Goal: Task Accomplishment & Management: Use online tool/utility

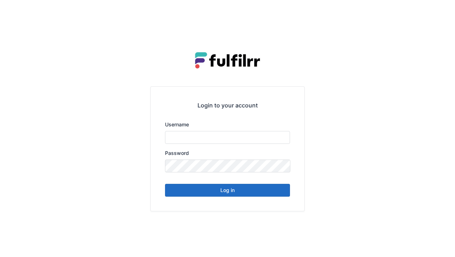
type input "******"
click at [230, 193] on button "Log in" at bounding box center [227, 190] width 125 height 13
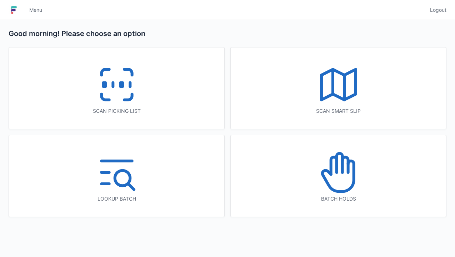
click at [113, 84] on line at bounding box center [113, 85] width 0 height 4
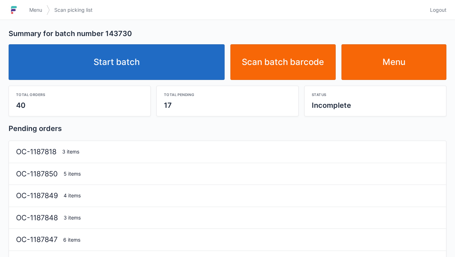
click at [144, 59] on link "Start batch" at bounding box center [117, 62] width 216 height 36
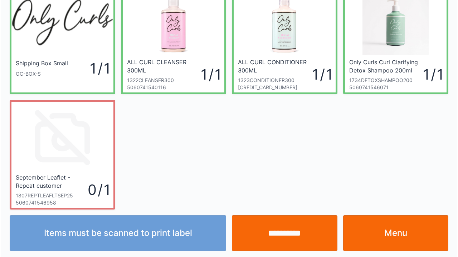
scroll to position [41, 0]
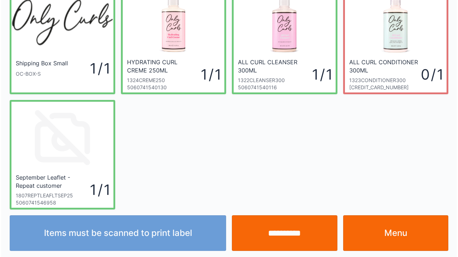
scroll to position [41, 0]
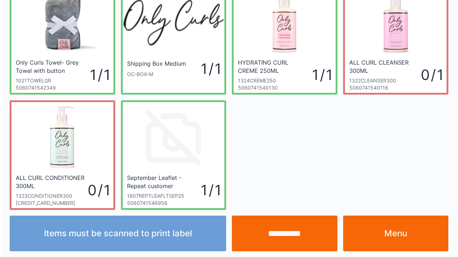
scroll to position [41, 0]
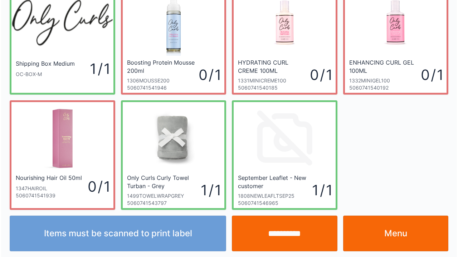
scroll to position [41, 0]
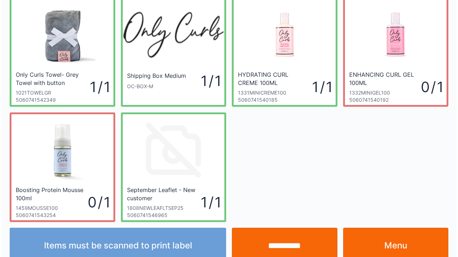
scroll to position [41, 0]
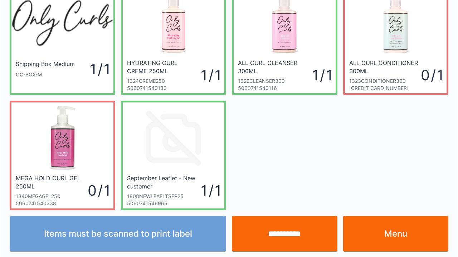
scroll to position [41, 0]
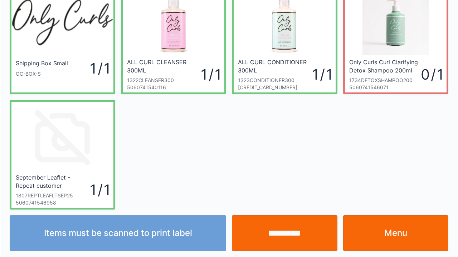
scroll to position [41, 0]
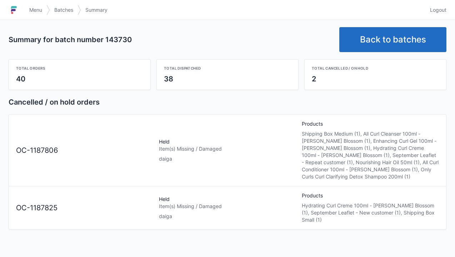
click at [26, 6] on link "Menu" at bounding box center [35, 10] width 21 height 13
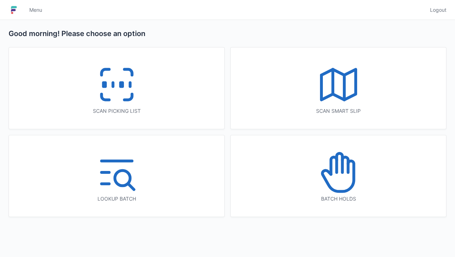
click at [340, 176] on icon at bounding box center [339, 173] width 46 height 46
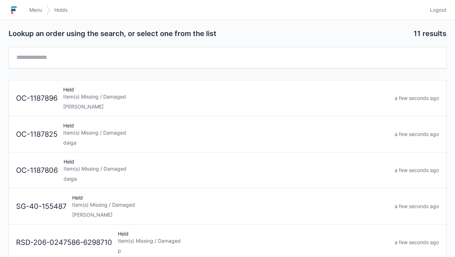
click at [82, 137] on div "Held Item(s) Missing / Damaged daiga" at bounding box center [226, 134] width 332 height 24
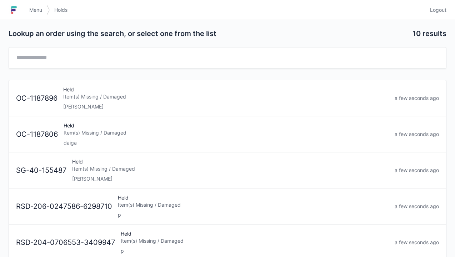
click at [83, 137] on div "Held Item(s) Missing / Damaged daiga" at bounding box center [226, 134] width 331 height 24
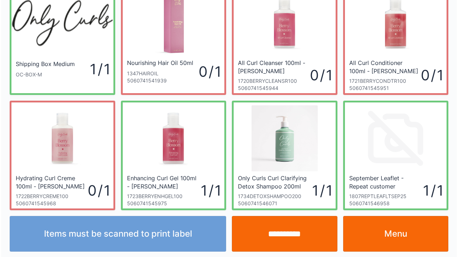
scroll to position [41, 0]
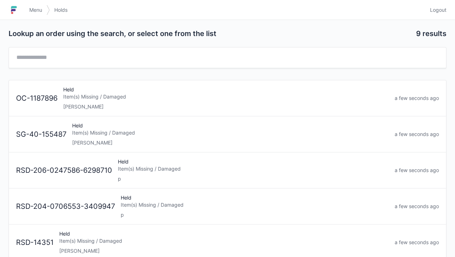
click at [27, 10] on link "Menu" at bounding box center [35, 10] width 21 height 13
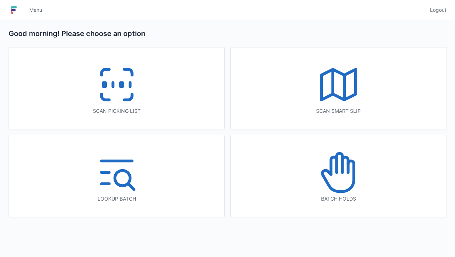
click at [330, 92] on icon at bounding box center [339, 85] width 46 height 46
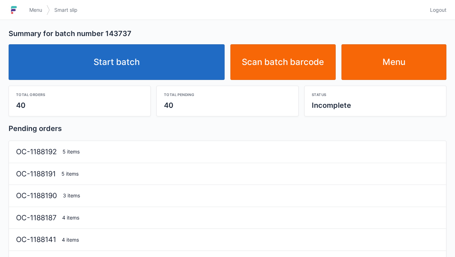
click at [123, 63] on link "Start batch" at bounding box center [117, 62] width 216 height 36
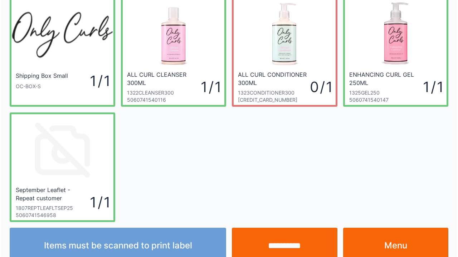
scroll to position [41, 0]
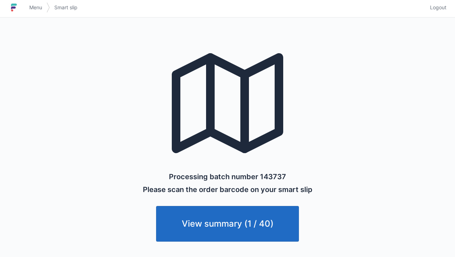
scroll to position [4, 0]
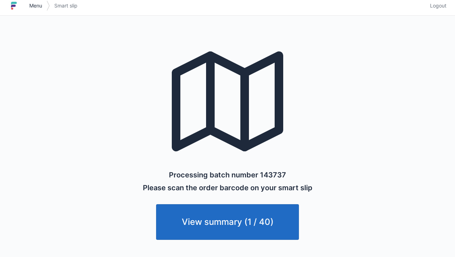
click at [30, 5] on span "Menu" at bounding box center [35, 5] width 13 height 7
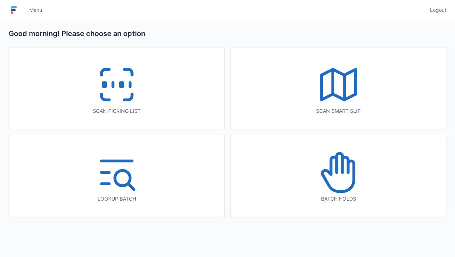
click at [118, 83] on icon at bounding box center [117, 85] width 46 height 46
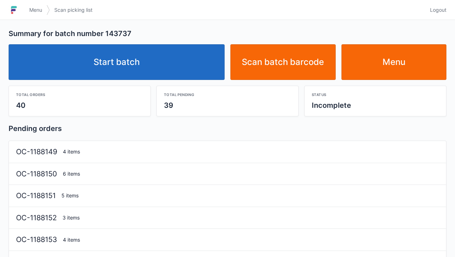
click at [128, 57] on link "Start batch" at bounding box center [117, 62] width 216 height 36
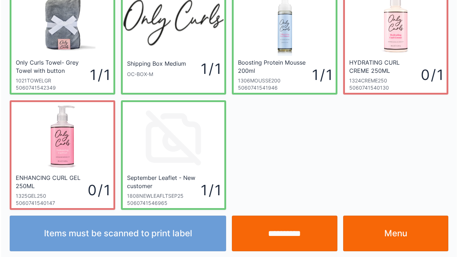
scroll to position [41, 0]
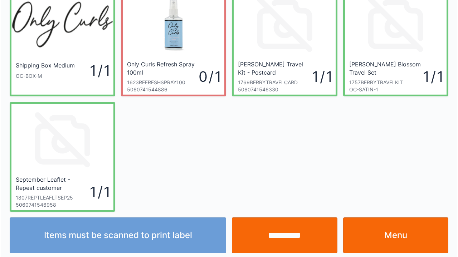
scroll to position [41, 0]
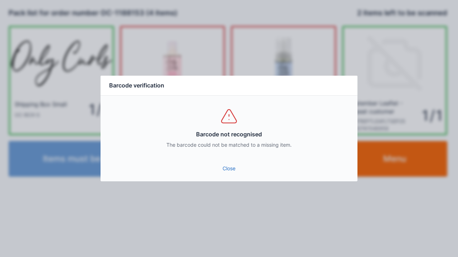
click at [234, 173] on link "Close" at bounding box center [228, 168] width 245 height 13
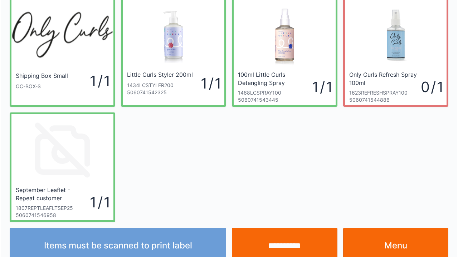
scroll to position [41, 0]
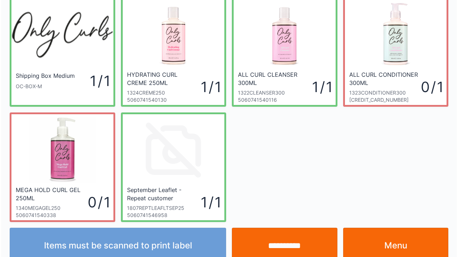
scroll to position [41, 0]
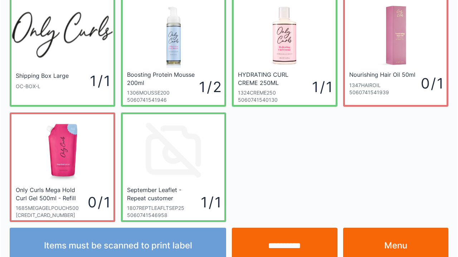
scroll to position [41, 0]
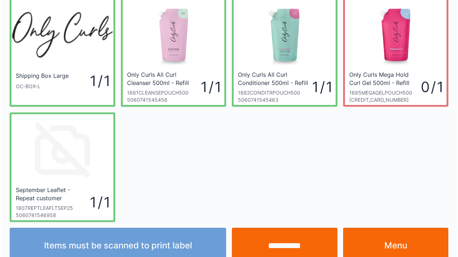
scroll to position [41, 0]
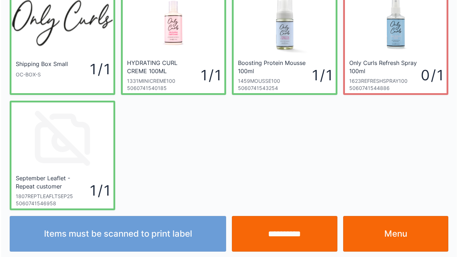
scroll to position [41, 0]
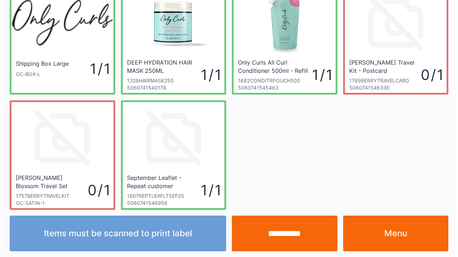
scroll to position [41, 0]
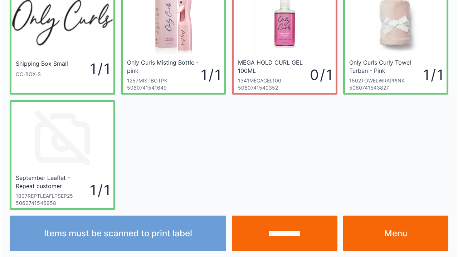
scroll to position [41, 0]
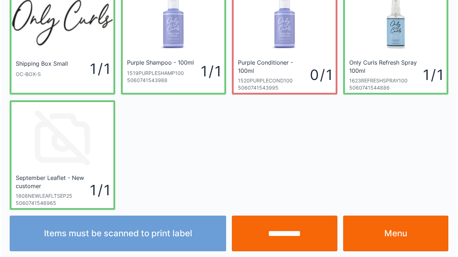
scroll to position [41, 0]
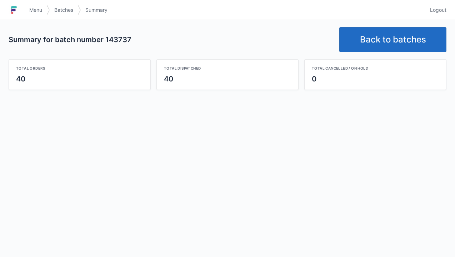
click at [376, 35] on link "Back to batches" at bounding box center [393, 39] width 107 height 25
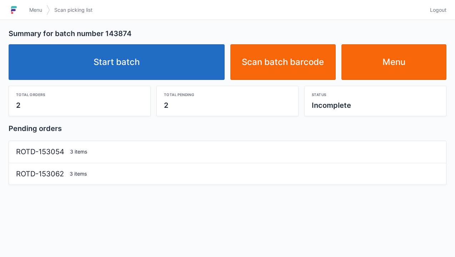
click at [114, 69] on link "Start batch" at bounding box center [117, 62] width 216 height 36
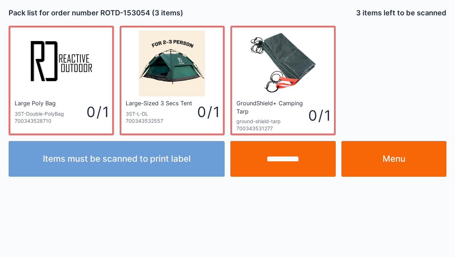
click at [388, 166] on link "Menu" at bounding box center [394, 159] width 105 height 36
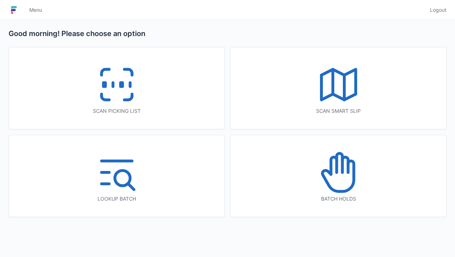
click at [118, 86] on icon at bounding box center [117, 85] width 46 height 46
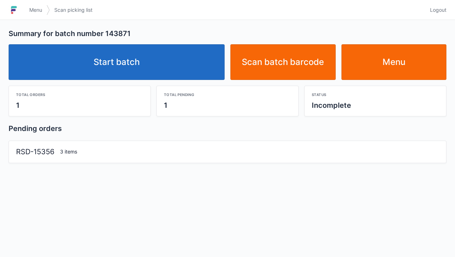
click at [129, 61] on link "Start batch" at bounding box center [117, 62] width 216 height 36
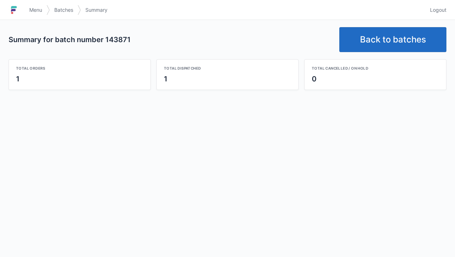
click at [382, 31] on link "Back to batches" at bounding box center [393, 39] width 107 height 25
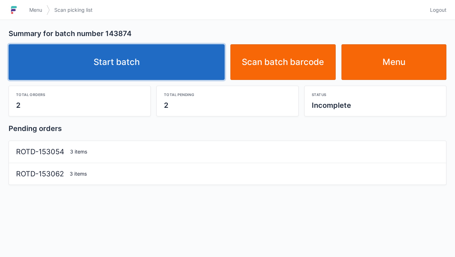
click at [136, 65] on link "Start batch" at bounding box center [117, 62] width 216 height 36
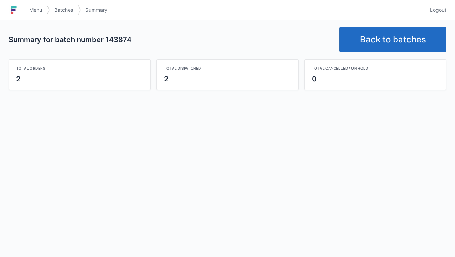
click at [382, 43] on link "Back to batches" at bounding box center [393, 39] width 107 height 25
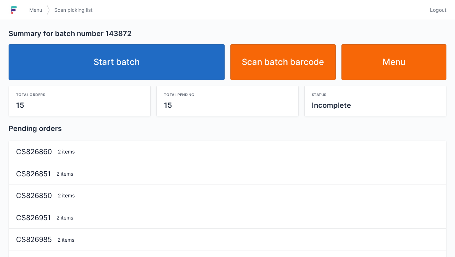
click at [141, 66] on link "Start batch" at bounding box center [117, 62] width 216 height 36
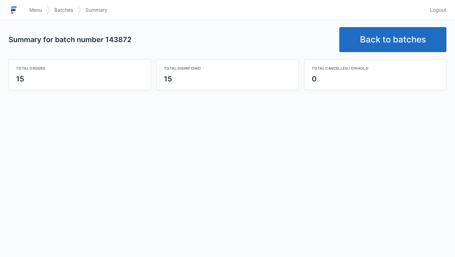
click at [387, 38] on link "Back to batches" at bounding box center [393, 39] width 107 height 25
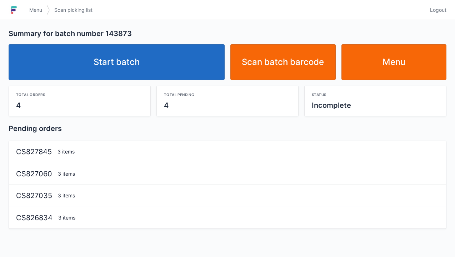
click at [134, 60] on link "Start batch" at bounding box center [117, 62] width 216 height 36
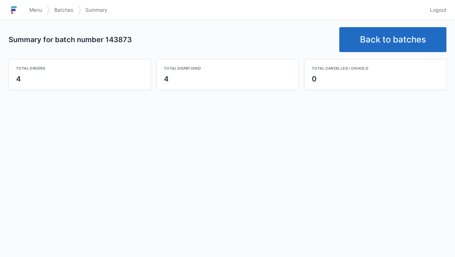
click at [392, 34] on link "Back to batches" at bounding box center [393, 39] width 107 height 25
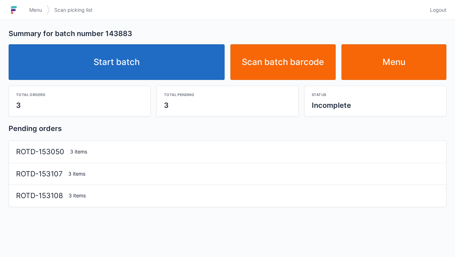
click at [125, 55] on link "Start batch" at bounding box center [117, 62] width 216 height 36
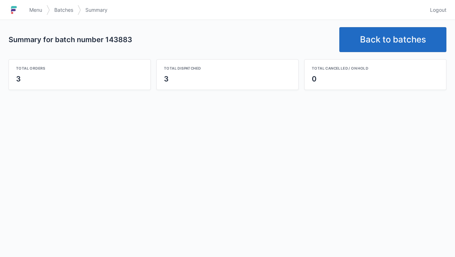
click at [392, 41] on link "Back to batches" at bounding box center [393, 39] width 107 height 25
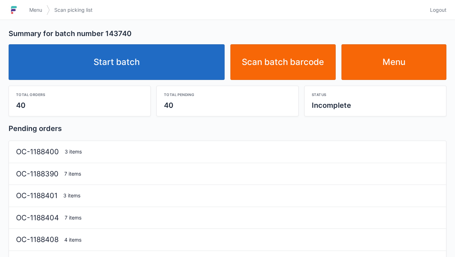
click at [115, 61] on link "Start batch" at bounding box center [117, 62] width 216 height 36
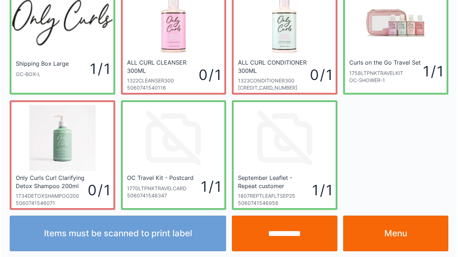
scroll to position [41, 0]
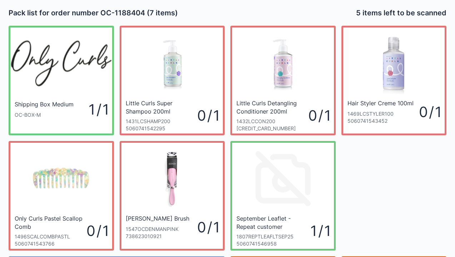
scroll to position [14, 0]
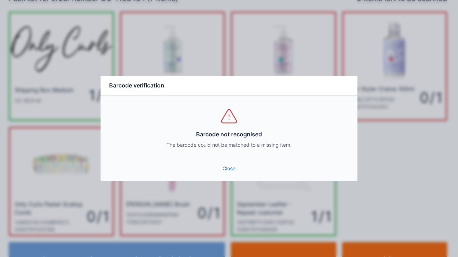
click at [226, 174] on link "Close" at bounding box center [228, 168] width 245 height 13
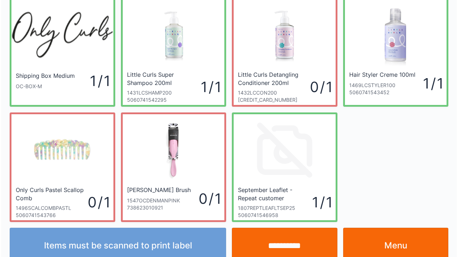
scroll to position [41, 0]
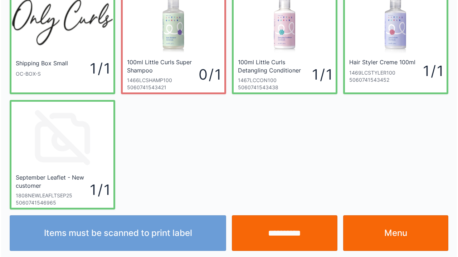
scroll to position [41, 0]
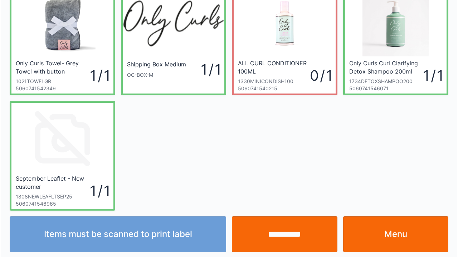
scroll to position [41, 0]
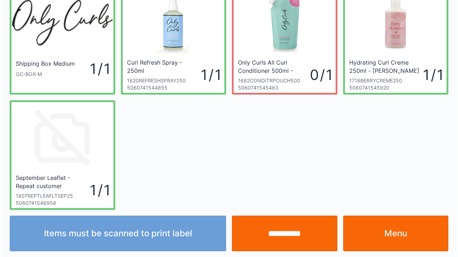
scroll to position [41, 0]
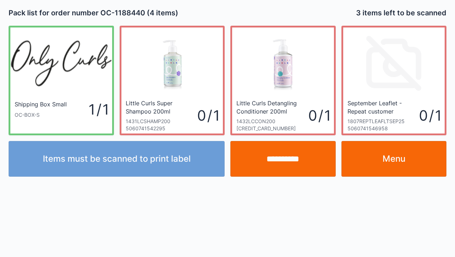
click at [391, 158] on link "Menu" at bounding box center [394, 159] width 105 height 36
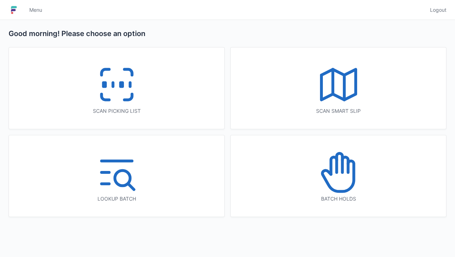
click at [111, 90] on icon at bounding box center [117, 85] width 46 height 46
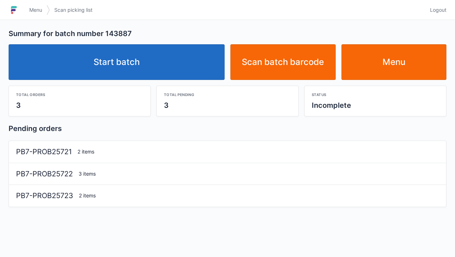
click at [121, 76] on link "Start batch" at bounding box center [117, 62] width 216 height 36
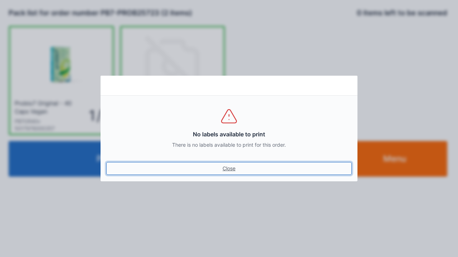
click at [229, 173] on link "Close" at bounding box center [228, 168] width 245 height 13
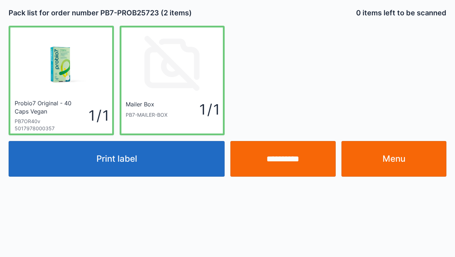
click at [116, 161] on button "Print label" at bounding box center [117, 159] width 216 height 36
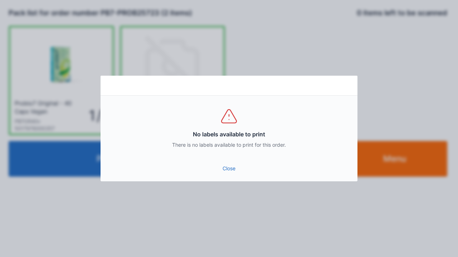
click at [229, 169] on link "Close" at bounding box center [228, 168] width 245 height 13
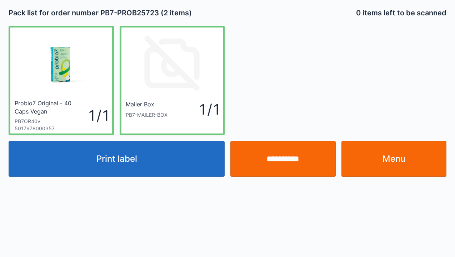
click at [285, 165] on input "**********" at bounding box center [283, 159] width 105 height 36
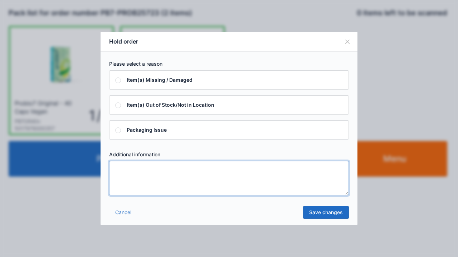
click at [127, 171] on textarea at bounding box center [229, 178] width 240 height 34
type textarea "*****"
click at [332, 217] on link "Save changes" at bounding box center [326, 212] width 46 height 13
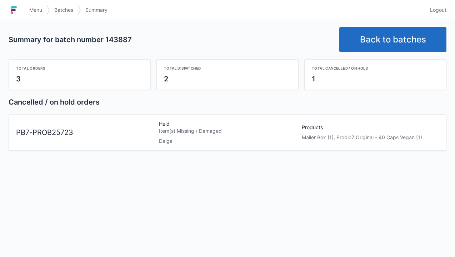
click at [380, 45] on link "Back to batches" at bounding box center [393, 39] width 107 height 25
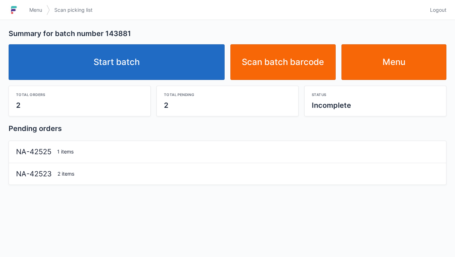
click at [144, 74] on link "Start batch" at bounding box center [117, 62] width 216 height 36
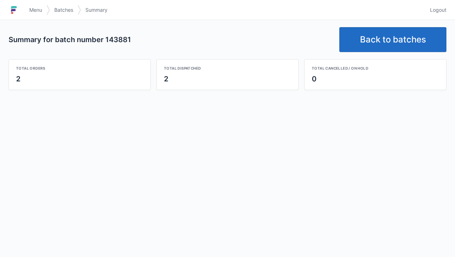
click at [377, 35] on link "Back to batches" at bounding box center [393, 39] width 107 height 25
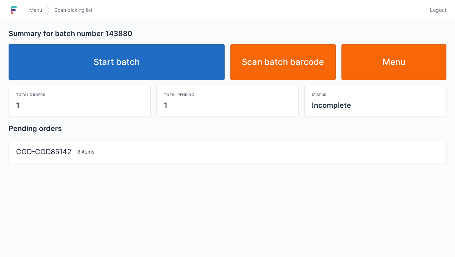
click at [128, 71] on link "Start batch" at bounding box center [117, 62] width 216 height 36
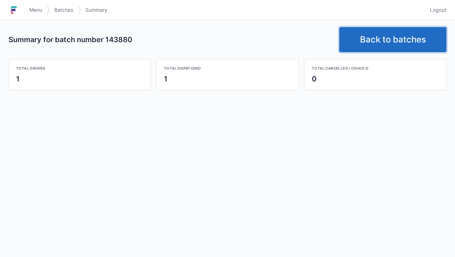
click at [376, 37] on link "Back to batches" at bounding box center [393, 39] width 107 height 25
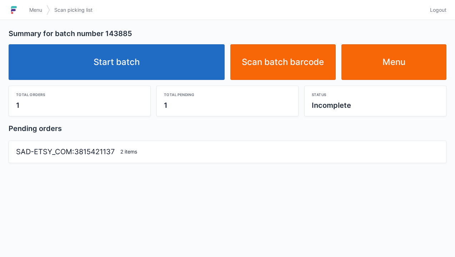
click at [138, 57] on link "Start batch" at bounding box center [117, 62] width 216 height 36
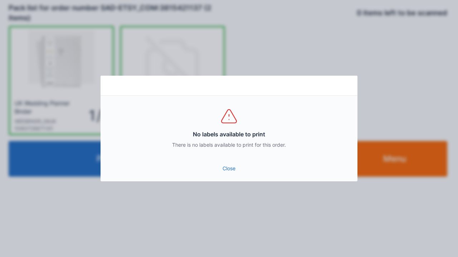
click at [230, 168] on link "Close" at bounding box center [228, 168] width 245 height 13
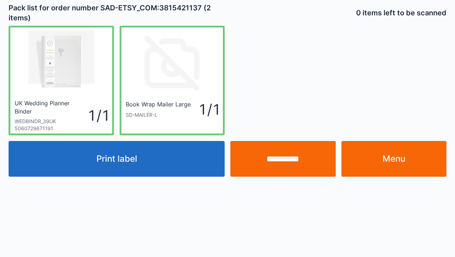
click at [287, 166] on input "**********" at bounding box center [283, 159] width 105 height 36
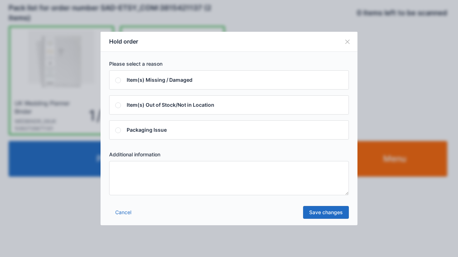
click at [128, 176] on textarea at bounding box center [229, 178] width 240 height 34
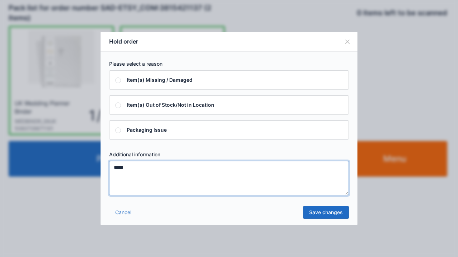
type textarea "*****"
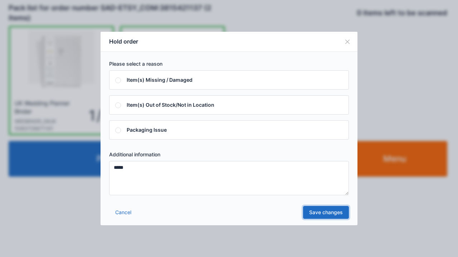
click at [331, 215] on link "Save changes" at bounding box center [326, 212] width 46 height 13
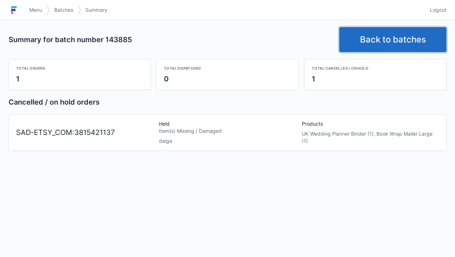
click at [387, 38] on link "Back to batches" at bounding box center [393, 39] width 107 height 25
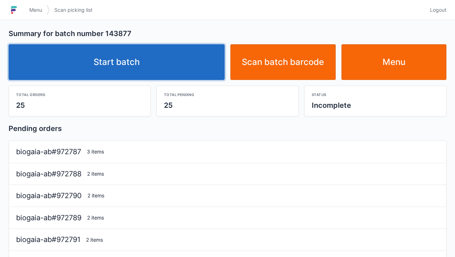
click at [120, 69] on link "Start batch" at bounding box center [117, 62] width 216 height 36
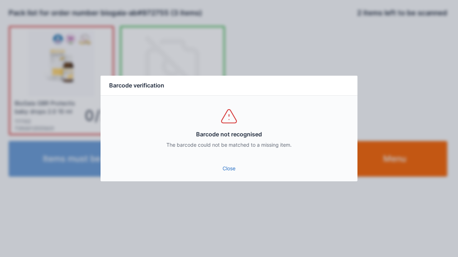
click at [225, 170] on link "Close" at bounding box center [228, 168] width 245 height 13
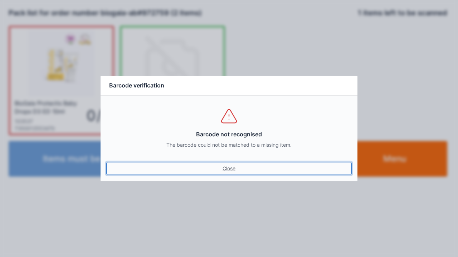
click at [231, 164] on link "Close" at bounding box center [228, 168] width 245 height 13
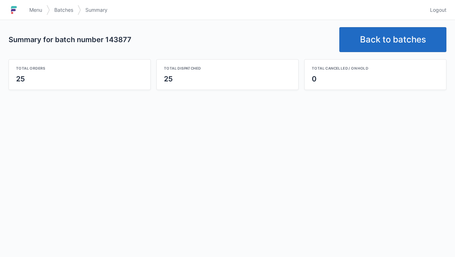
click at [374, 42] on link "Back to batches" at bounding box center [393, 39] width 107 height 25
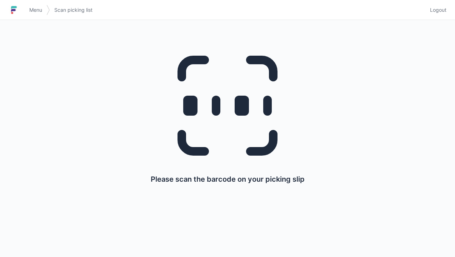
click at [18, 6] on img at bounding box center [14, 9] width 11 height 11
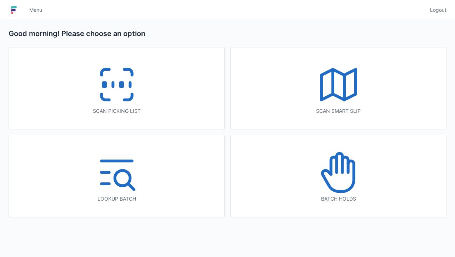
click at [326, 170] on icon at bounding box center [337, 176] width 31 height 30
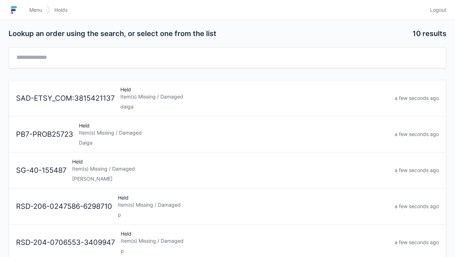
click at [94, 132] on div "Item(s) Missing / Damaged" at bounding box center [234, 132] width 310 height 7
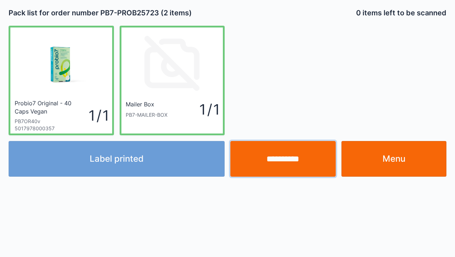
click at [282, 161] on input "**********" at bounding box center [283, 159] width 105 height 36
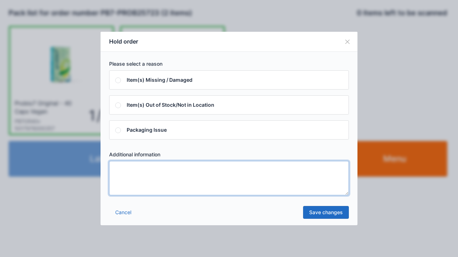
click at [120, 178] on textarea at bounding box center [229, 178] width 240 height 34
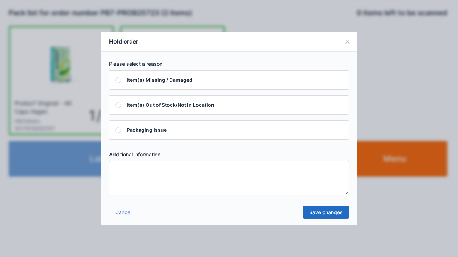
click at [395, 220] on div "Hold order Please select a reason Item(s) Missing / Damaged Item(s) Out of Stoc…" at bounding box center [229, 128] width 458 height 257
click at [345, 40] on button "Close" at bounding box center [347, 42] width 20 height 20
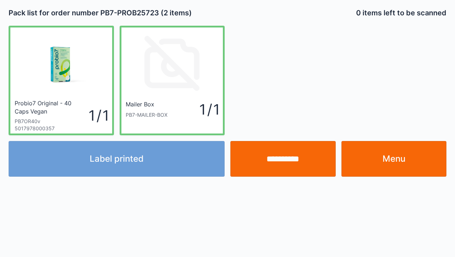
click at [415, 161] on link "Menu" at bounding box center [394, 159] width 105 height 36
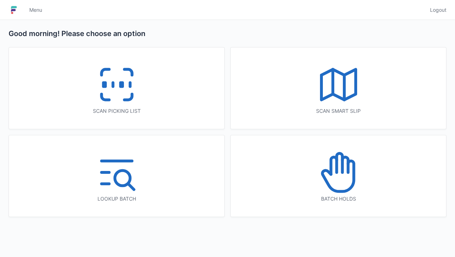
click at [117, 92] on icon at bounding box center [117, 85] width 46 height 46
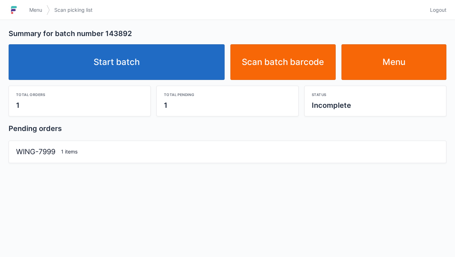
click at [134, 63] on link "Start batch" at bounding box center [117, 62] width 216 height 36
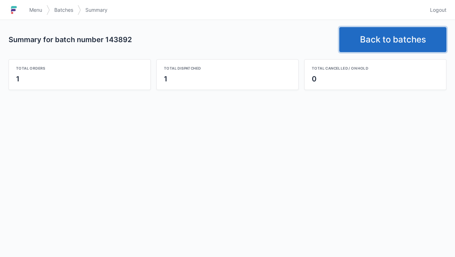
click at [377, 30] on link "Back to batches" at bounding box center [393, 39] width 107 height 25
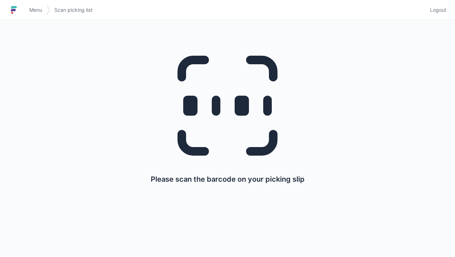
click at [23, 11] on h1 at bounding box center [17, 9] width 16 height 17
click at [29, 13] on link "Menu" at bounding box center [35, 10] width 21 height 13
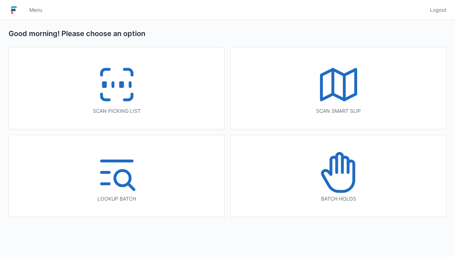
click at [342, 177] on icon at bounding box center [339, 173] width 46 height 46
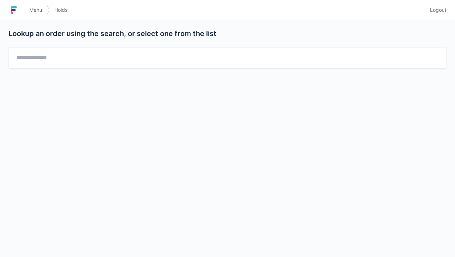
click at [26, 11] on link "Menu" at bounding box center [35, 10] width 21 height 13
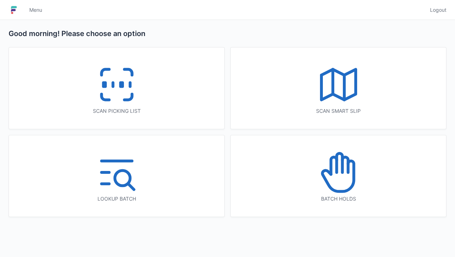
click at [335, 179] on icon at bounding box center [339, 173] width 46 height 46
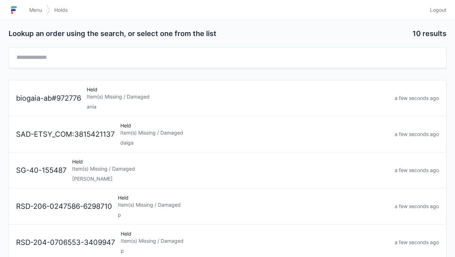
click at [145, 134] on div "Item(s) Missing / Damaged" at bounding box center [254, 132] width 269 height 7
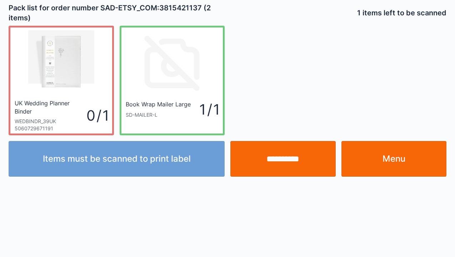
click at [387, 155] on link "Menu" at bounding box center [394, 159] width 105 height 36
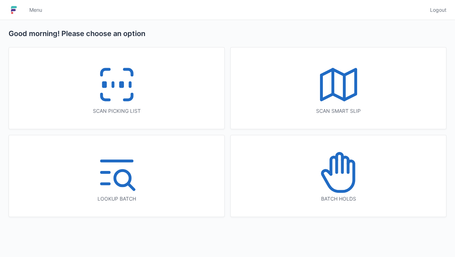
click at [116, 74] on icon at bounding box center [117, 85] width 46 height 46
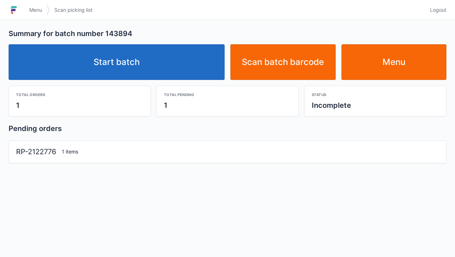
click at [140, 62] on link "Start batch" at bounding box center [117, 62] width 216 height 36
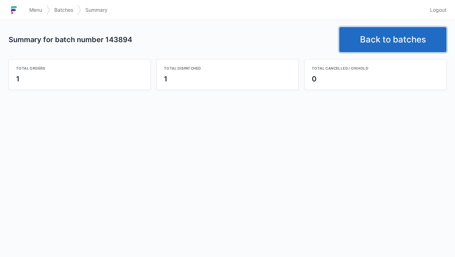
click at [376, 43] on link "Back to batches" at bounding box center [393, 39] width 107 height 25
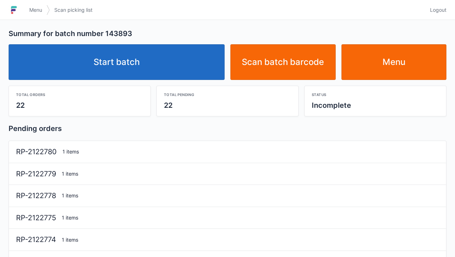
click at [133, 59] on link "Start batch" at bounding box center [117, 62] width 216 height 36
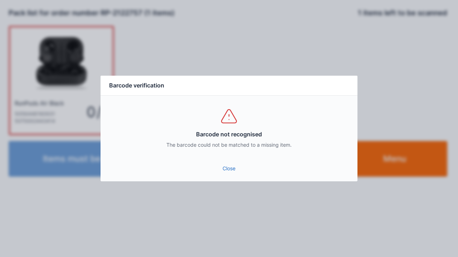
click at [220, 173] on link "Close" at bounding box center [228, 168] width 245 height 13
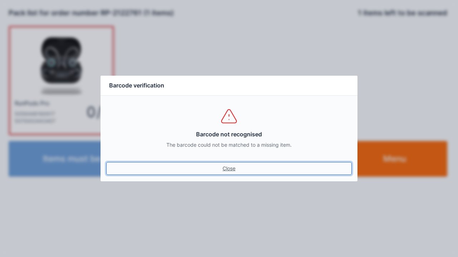
click at [233, 165] on link "Close" at bounding box center [228, 168] width 245 height 13
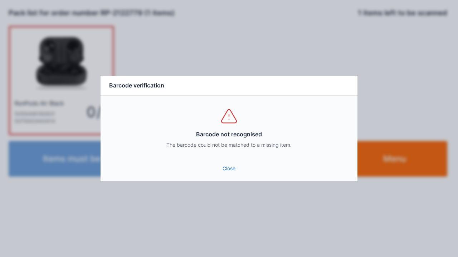
click at [227, 173] on link "Close" at bounding box center [228, 168] width 245 height 13
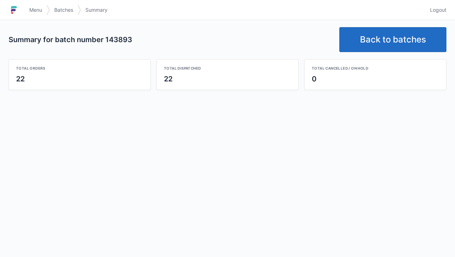
click at [379, 45] on link "Back to batches" at bounding box center [393, 39] width 107 height 25
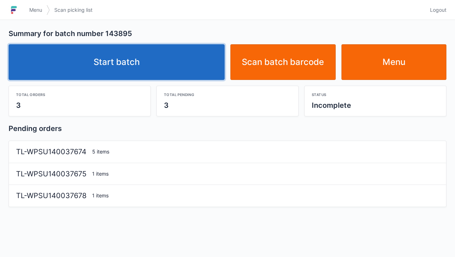
click at [128, 60] on link "Start batch" at bounding box center [117, 62] width 216 height 36
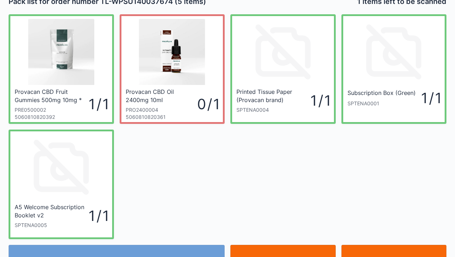
scroll to position [14, 0]
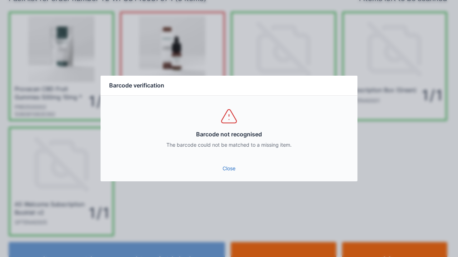
click at [226, 170] on link "Close" at bounding box center [228, 168] width 245 height 13
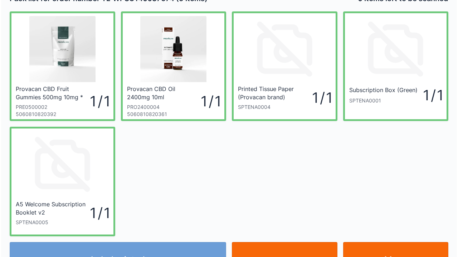
scroll to position [29, 0]
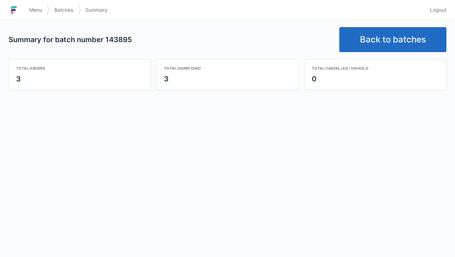
click at [382, 39] on link "Back to batches" at bounding box center [393, 39] width 107 height 25
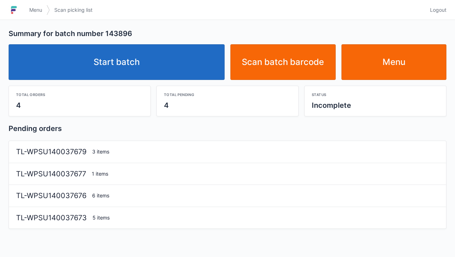
click at [129, 61] on link "Start batch" at bounding box center [117, 62] width 216 height 36
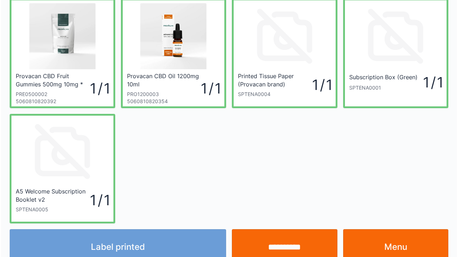
scroll to position [29, 0]
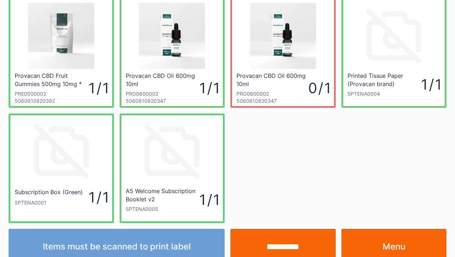
scroll to position [29, 0]
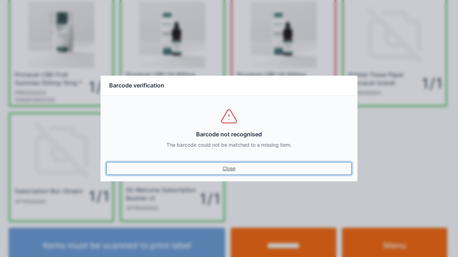
click at [224, 169] on link "Close" at bounding box center [228, 168] width 245 height 13
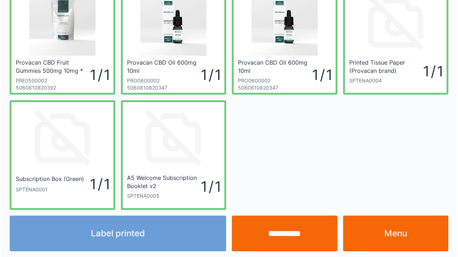
scroll to position [41, 0]
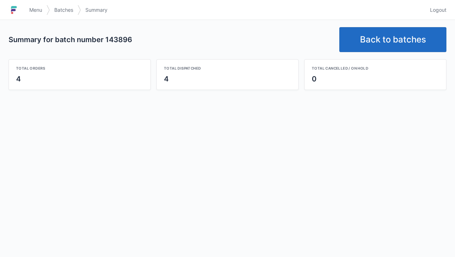
click at [384, 36] on link "Back to batches" at bounding box center [393, 39] width 107 height 25
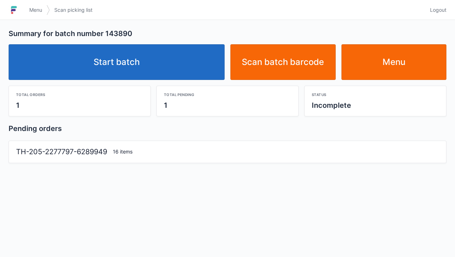
click at [129, 67] on link "Start batch" at bounding box center [117, 62] width 216 height 36
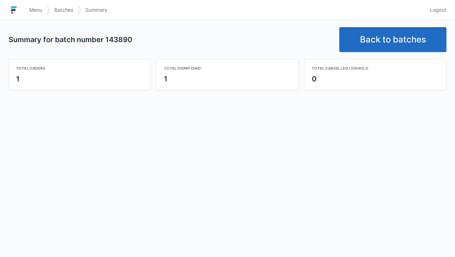
click at [387, 38] on link "Back to batches" at bounding box center [393, 39] width 107 height 25
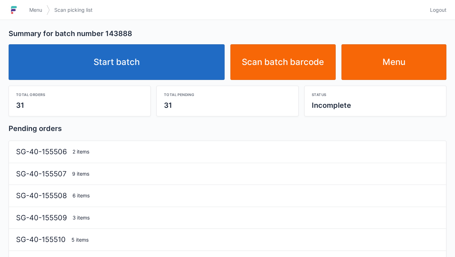
click at [126, 55] on link "Start batch" at bounding box center [117, 62] width 216 height 36
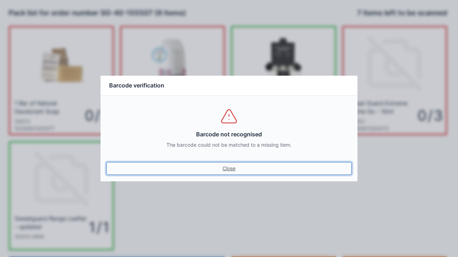
click at [226, 169] on link "Close" at bounding box center [228, 168] width 245 height 13
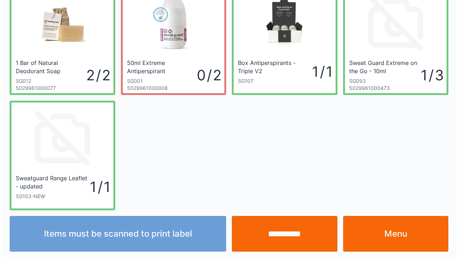
scroll to position [41, 0]
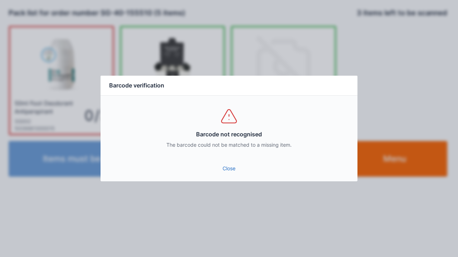
click at [229, 167] on link "Close" at bounding box center [228, 168] width 245 height 13
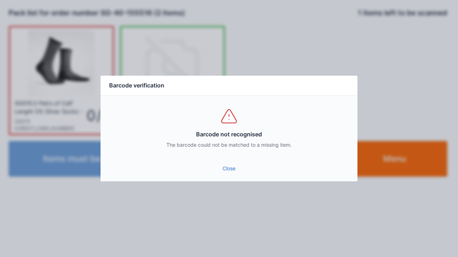
click at [228, 174] on link "Close" at bounding box center [228, 168] width 245 height 13
